Goal: Transaction & Acquisition: Purchase product/service

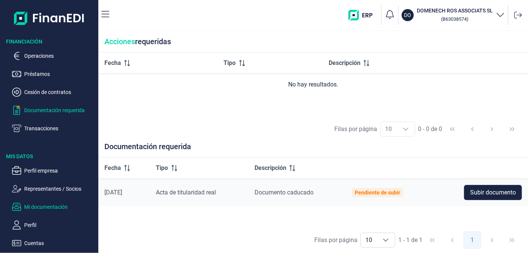
click at [46, 210] on p "Mi documentación" at bounding box center [59, 207] width 71 height 9
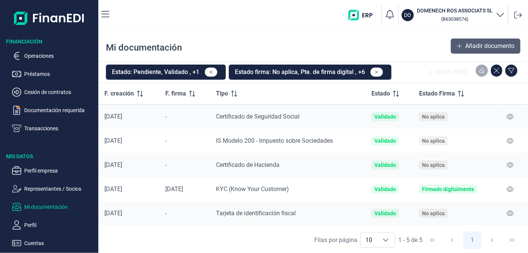
click at [477, 46] on span "Añadir documento" at bounding box center [489, 46] width 49 height 9
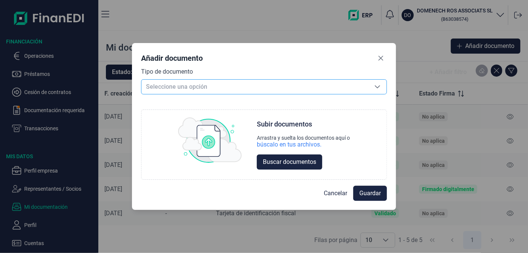
click at [258, 84] on span "Seleccione una opción" at bounding box center [254, 87] width 227 height 14
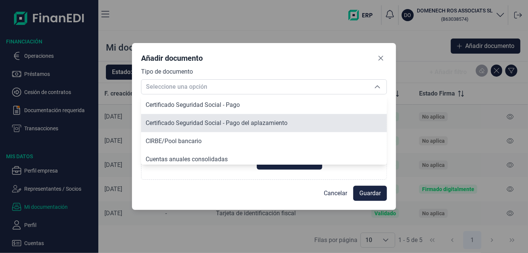
scroll to position [182, 0]
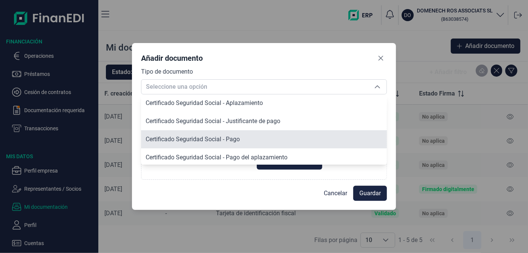
click at [241, 137] on li "Certificado Seguridad Social - Pago" at bounding box center [264, 139] width 246 height 18
type input "Certificado Seguridad Social - Pago"
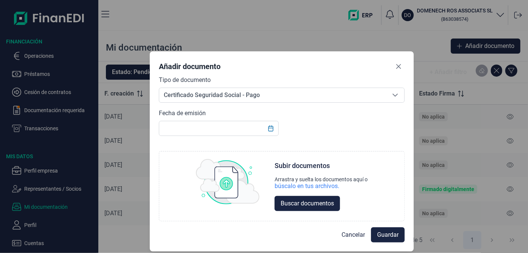
drag, startPoint x: 354, startPoint y: 39, endPoint x: 371, endPoint y: 87, distance: 50.5
click at [371, 87] on div "Añadir documento Tipo de documento Certificado Seguridad Social - Pago Certific…" at bounding box center [282, 151] width 264 height 200
drag, startPoint x: 326, startPoint y: 79, endPoint x: 0, endPoint y: 85, distance: 325.6
click at [0, 85] on div "Añadir documento Tipo de documento Certificado Seguridad Social - Pago Certific…" at bounding box center [264, 126] width 528 height 253
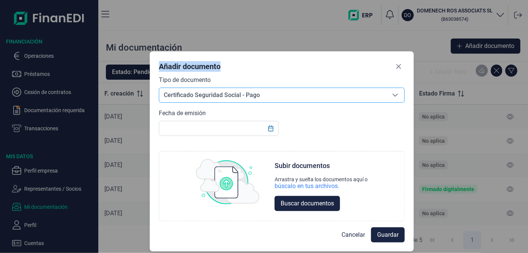
click at [394, 95] on icon "Seleccione una opción" at bounding box center [395, 95] width 6 height 6
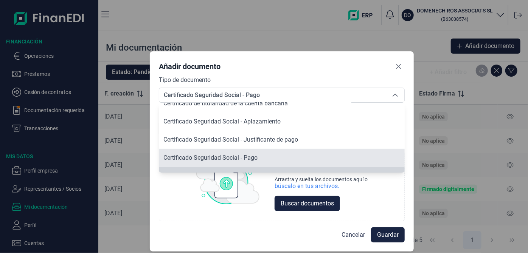
scroll to position [184, 0]
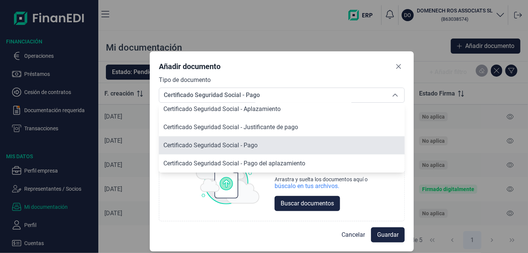
click at [258, 145] on span "Certificado Seguridad Social - Pago" at bounding box center [210, 145] width 94 height 7
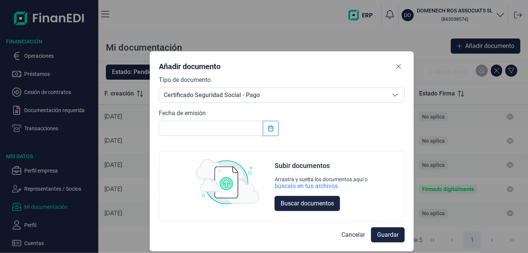
click at [266, 129] on button "Choose Date" at bounding box center [271, 129] width 14 height 14
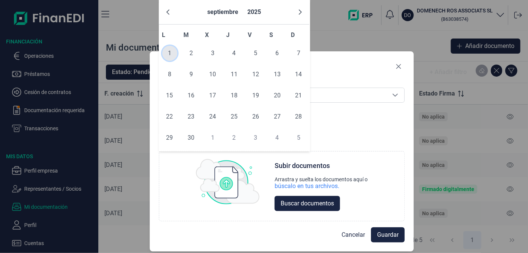
click at [170, 51] on span "1" at bounding box center [169, 53] width 15 height 15
type input "[DATE]"
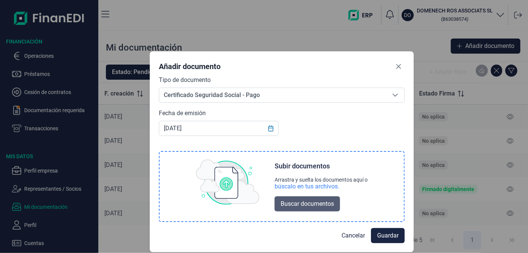
click at [315, 205] on span "Buscar documentos" at bounding box center [307, 204] width 53 height 9
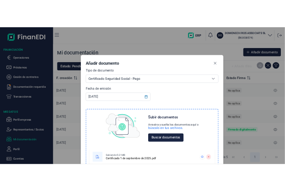
scroll to position [0, 0]
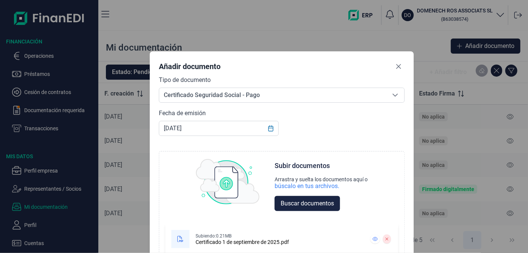
click at [354, 118] on div "Tipo de documento Certificado Seguridad Social - Pago Certificado Seguridad Soc…" at bounding box center [282, 168] width 246 height 185
drag, startPoint x: 357, startPoint y: 51, endPoint x: 358, endPoint y: 37, distance: 14.1
click at [358, 37] on div "Añadir documento Tipo de documento Certificado Seguridad Social - Pago Certific…" at bounding box center [264, 126] width 528 height 253
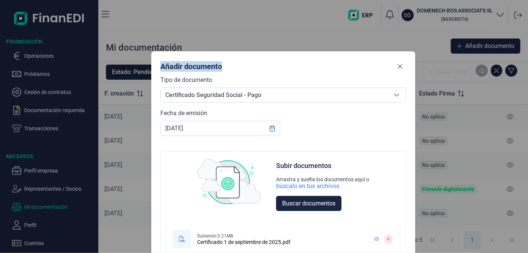
drag, startPoint x: 360, startPoint y: 56, endPoint x: 360, endPoint y: 42, distance: 13.2
click at [360, 42] on div "Añadir documento Tipo de documento Certificado Seguridad Social - Pago Certific…" at bounding box center [264, 126] width 528 height 253
drag, startPoint x: 361, startPoint y: 77, endPoint x: 410, endPoint y: 188, distance: 121.9
click at [413, 188] on div "Añadir documento Tipo de documento Certificado Seguridad Social - Pago Certific…" at bounding box center [283, 171] width 264 height 240
click at [389, 237] on icon at bounding box center [388, 239] width 3 height 5
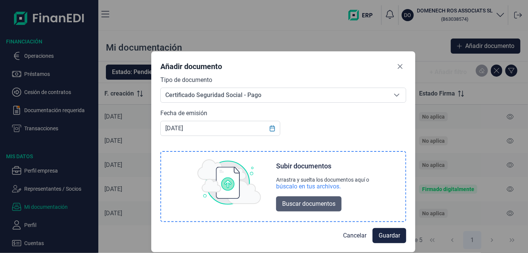
click at [297, 203] on span "Buscar documentos" at bounding box center [308, 204] width 53 height 9
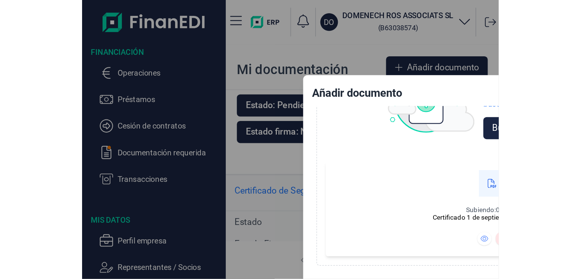
scroll to position [111, 0]
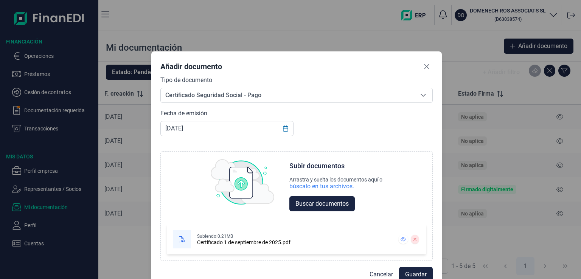
drag, startPoint x: 525, startPoint y: 2, endPoint x: 242, endPoint y: 40, distance: 285.7
click at [242, 40] on div "Añadir documento Tipo de documento Certificado Seguridad Social - Pago Certific…" at bounding box center [290, 139] width 581 height 279
click at [423, 253] on button "Guardar" at bounding box center [416, 274] width 34 height 15
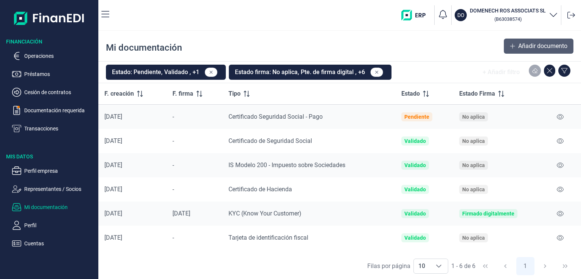
click at [527, 46] on span "Añadir documento" at bounding box center [542, 46] width 49 height 9
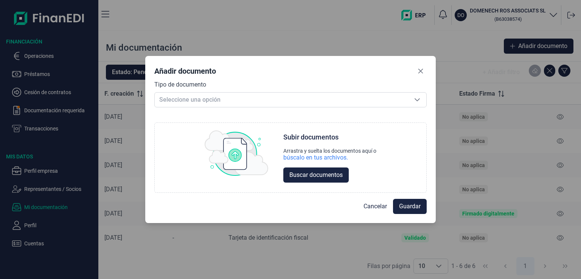
click at [52, 54] on div "Añadir documento Tipo de documento Seleccione una opción Seleccione una opción …" at bounding box center [290, 139] width 581 height 279
click at [50, 58] on div "Añadir documento Tipo de documento Seleccione una opción Seleccione una opción …" at bounding box center [290, 139] width 581 height 279
click at [377, 202] on span "Cancelar" at bounding box center [374, 206] width 23 height 9
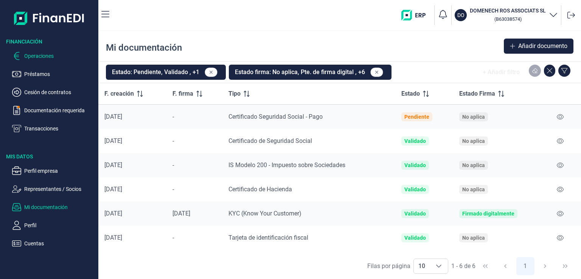
click at [50, 55] on p "Operaciones" at bounding box center [59, 55] width 71 height 9
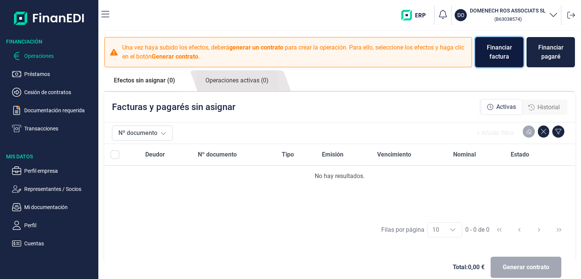
click at [494, 56] on div "Financiar factura" at bounding box center [499, 52] width 36 height 18
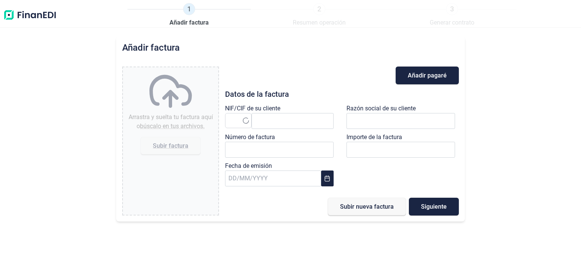
type input "0,00 €"
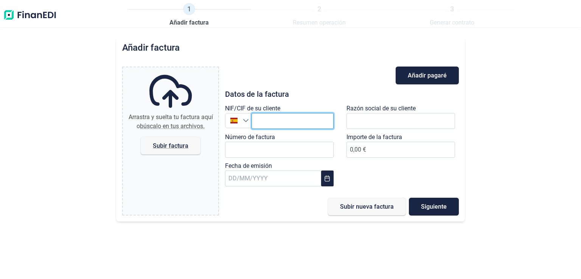
click at [279, 121] on input "text" at bounding box center [292, 121] width 82 height 16
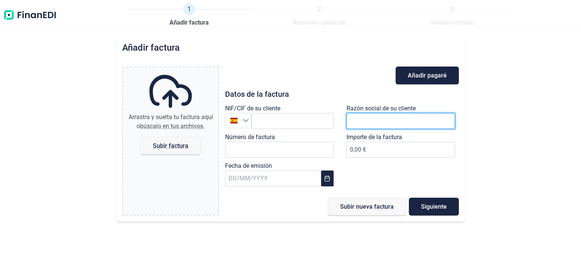
click at [369, 124] on input "text" at bounding box center [400, 121] width 109 height 16
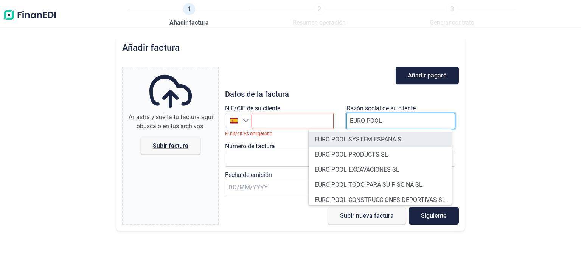
type input "EURO POOL"
click at [371, 140] on li "EURO POOL SYSTEM ESPANA SL" at bounding box center [380, 139] width 143 height 15
type input "B61570420"
type input "EURO POOL SYSTEM ESPANA SL"
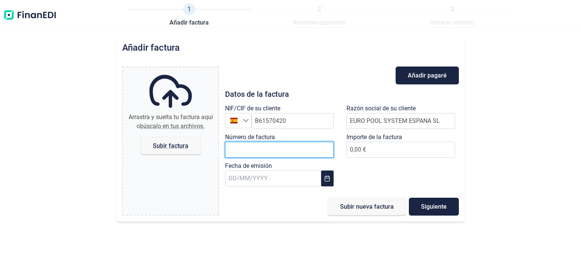
click at [284, 157] on input "Número de factura" at bounding box center [279, 150] width 109 height 16
type input "25-000495"
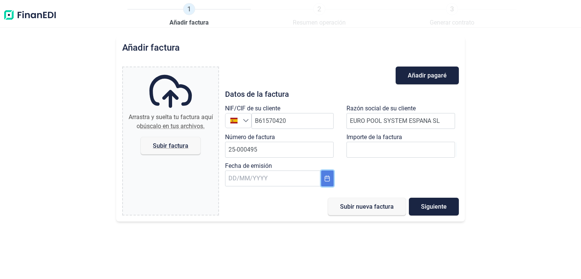
click at [328, 179] on icon "Choose Date" at bounding box center [327, 178] width 6 height 6
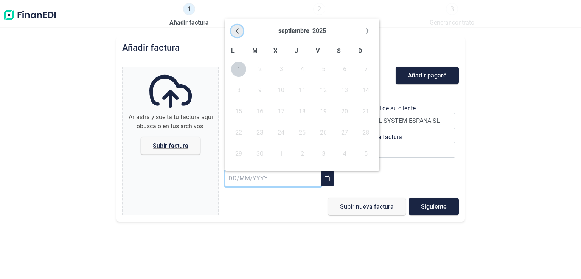
click at [236, 33] on icon "Previous Month" at bounding box center [237, 31] width 6 height 6
click at [368, 153] on span "31" at bounding box center [365, 153] width 15 height 15
type input "[DATE]"
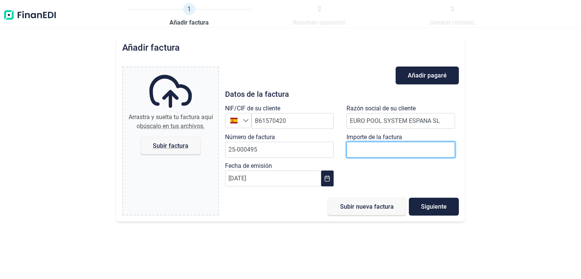
click at [377, 149] on input "0,00 €" at bounding box center [400, 150] width 109 height 16
type input "139"
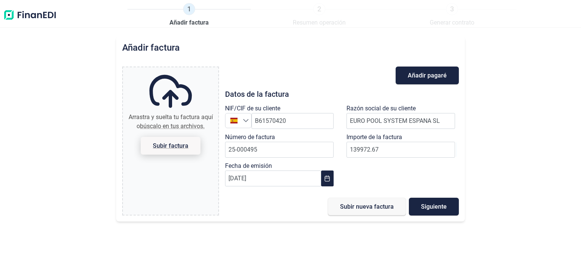
type input "139.972,67 €"
click at [176, 146] on span "Subir factura" at bounding box center [171, 146] width 36 height 6
click at [176, 70] on input "Arrastra y suelta tu factura aquí o búscalo en tus archivos. Subir factura" at bounding box center [170, 68] width 95 height 2
type input "C:\fakepath\25-000495 EURO POOL SYSTEM .pdf"
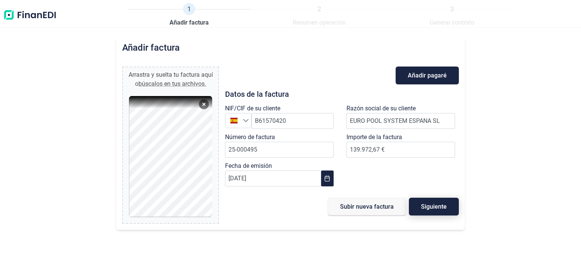
click at [439, 206] on span "Siguiente" at bounding box center [434, 207] width 26 height 6
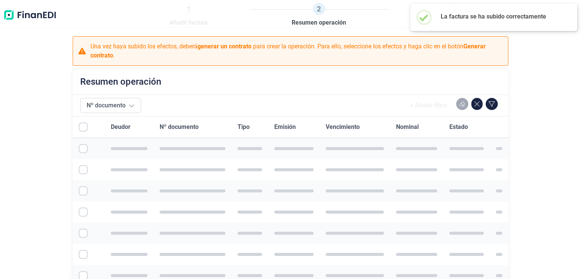
checkbox input "true"
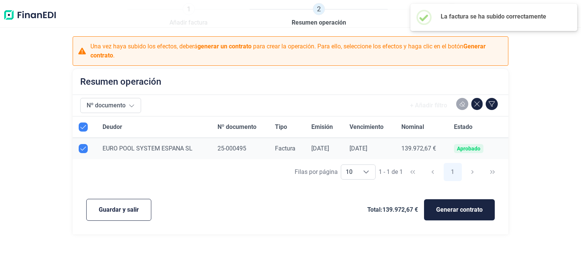
checkbox input "true"
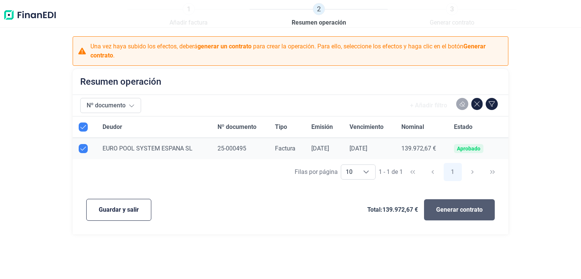
click at [468, 211] on span "Generar contrato" at bounding box center [459, 209] width 47 height 9
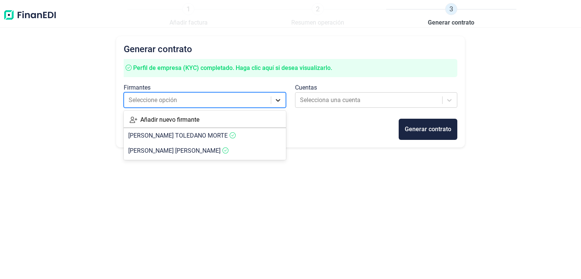
click at [278, 98] on icon at bounding box center [278, 100] width 8 height 8
click at [318, 37] on div "Generar contrato Perfil de empresa (KYC) completado. [PERSON_NAME] clic aquí si…" at bounding box center [290, 91] width 349 height 111
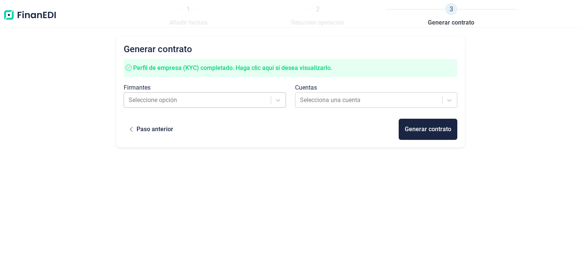
click at [263, 100] on div at bounding box center [198, 100] width 139 height 11
click at [333, 156] on div "Generar contrato Perfil de empresa (KYC) completado. [PERSON_NAME] clic aquí si…" at bounding box center [290, 150] width 349 height 229
